Goal: Transaction & Acquisition: Register for event/course

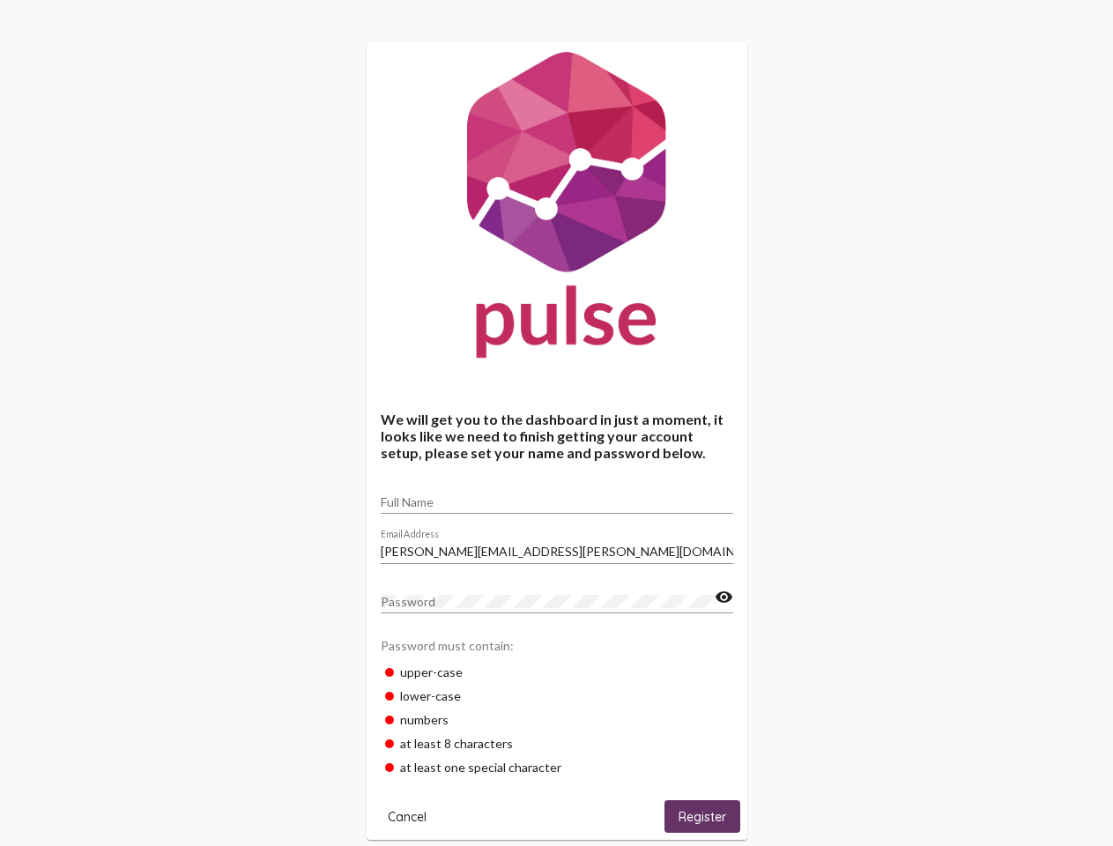
click at [557, 496] on input "Full Name" at bounding box center [557, 502] width 353 height 14
click at [557, 546] on input "[PERSON_NAME][EMAIL_ADDRESS][PERSON_NAME][DOMAIN_NAME]" at bounding box center [557, 552] width 353 height 14
click at [724, 598] on mat-icon "visibility" at bounding box center [724, 597] width 19 height 21
click at [407, 816] on span "Cancel" at bounding box center [407, 817] width 39 height 16
click at [702, 816] on span "Register" at bounding box center [703, 817] width 48 height 16
